Goal: Navigation & Orientation: Find specific page/section

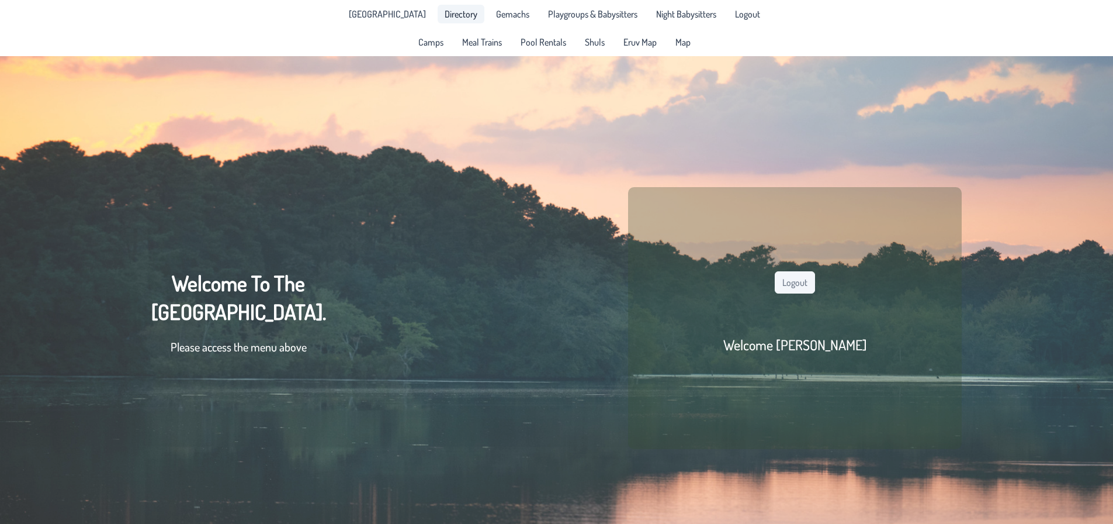
click at [451, 15] on span "Directory" at bounding box center [461, 13] width 33 height 9
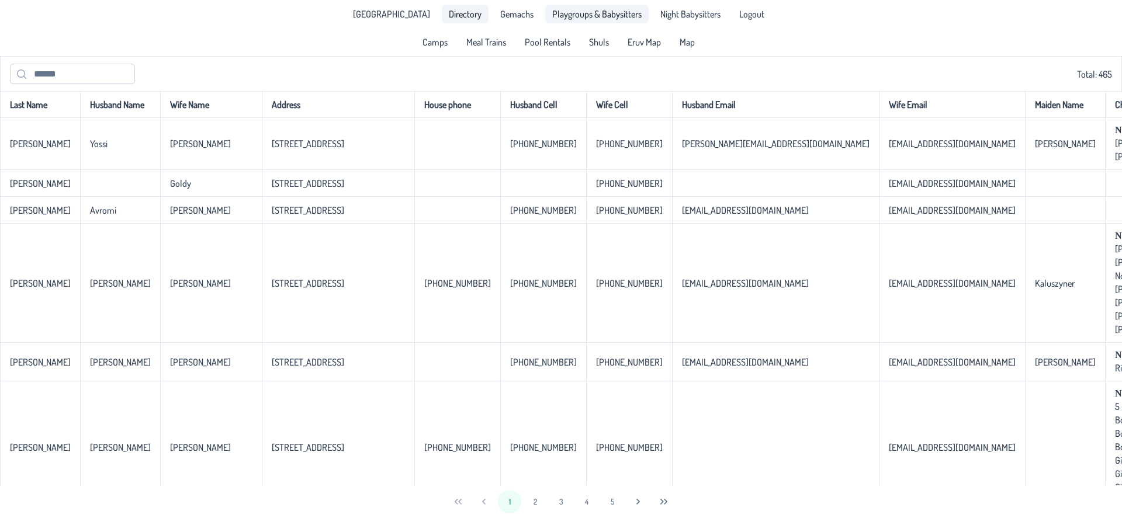
click at [605, 16] on span "Playgroups & Babysitters" at bounding box center [596, 13] width 89 height 9
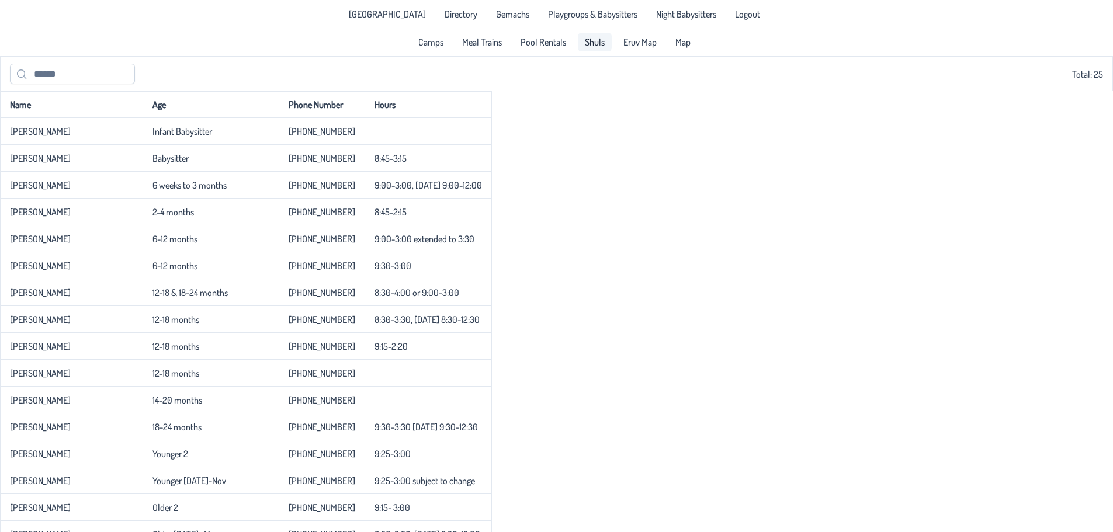
click at [591, 43] on span "Shuls" at bounding box center [595, 41] width 20 height 9
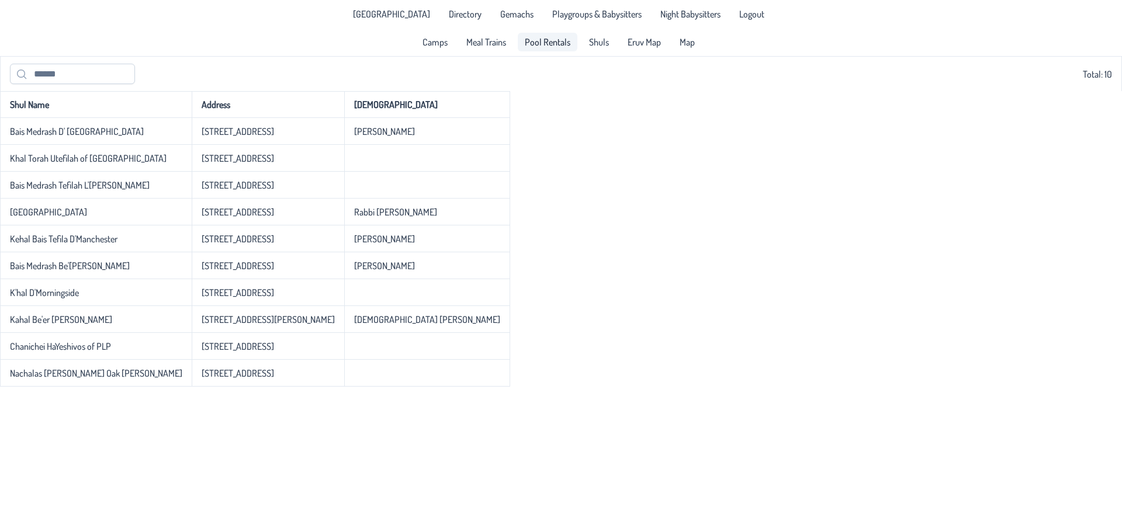
click at [546, 43] on span "Pool Rentals" at bounding box center [548, 41] width 46 height 9
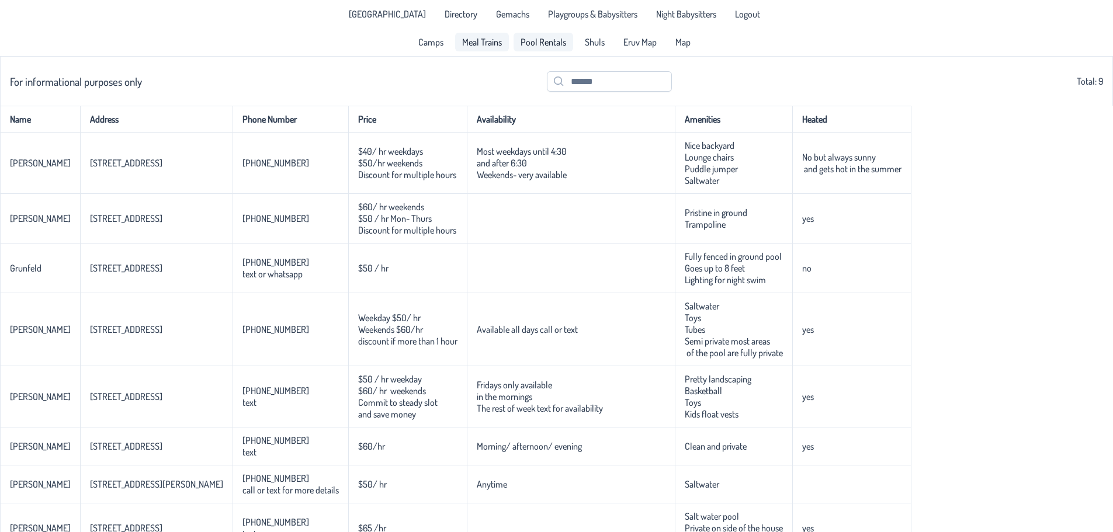
click at [501, 46] on span "Meal Trains" at bounding box center [482, 41] width 40 height 9
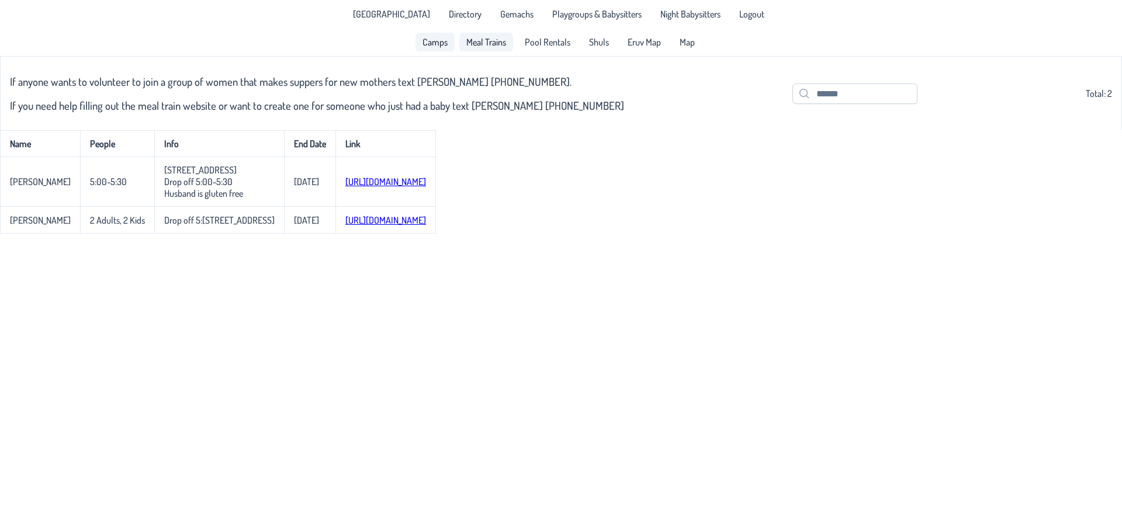
click at [453, 46] on link "Camps" at bounding box center [434, 42] width 39 height 19
